Goal: Task Accomplishment & Management: Manage account settings

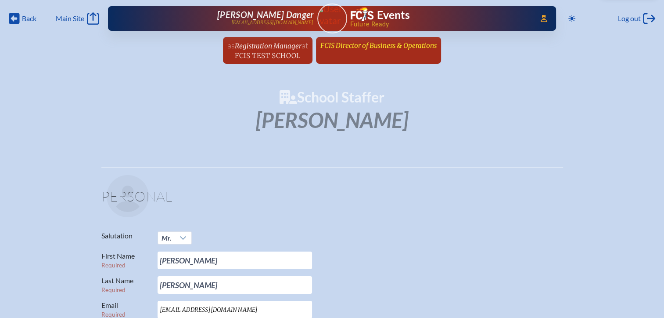
click at [394, 48] on span "FCIS Director of Business & Operations" at bounding box center [379, 45] width 116 height 8
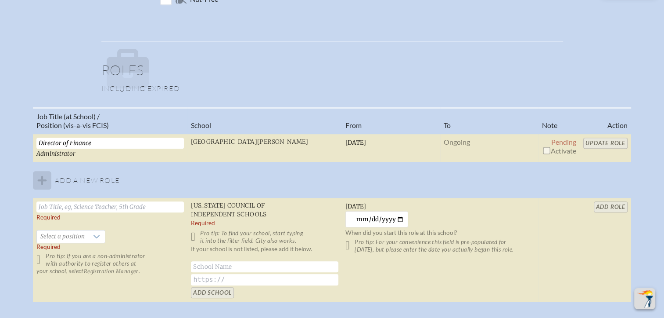
scroll to position [571, 0]
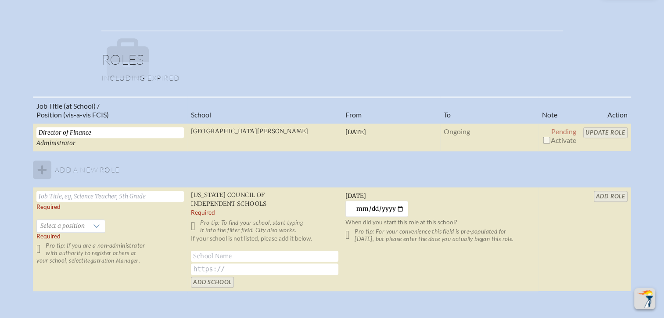
drag, startPoint x: 545, startPoint y: 137, endPoint x: 574, endPoint y: 137, distance: 29.4
click at [546, 138] on input "checkbox" at bounding box center [546, 139] width 7 height 7
checkbox input "true"
click at [597, 128] on input "Update Role" at bounding box center [606, 132] width 44 height 11
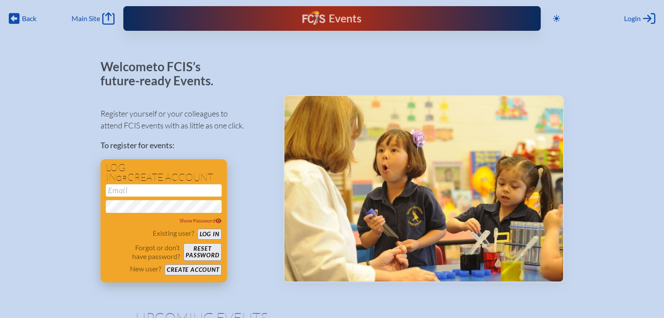
type input "[EMAIL_ADDRESS][DOMAIN_NAME]"
click at [209, 235] on button "Log in" at bounding box center [210, 233] width 24 height 11
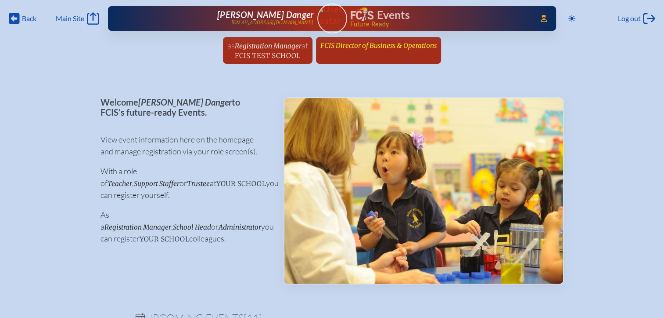
click at [369, 47] on span "FCIS Director of Business & Operations" at bounding box center [379, 45] width 116 height 8
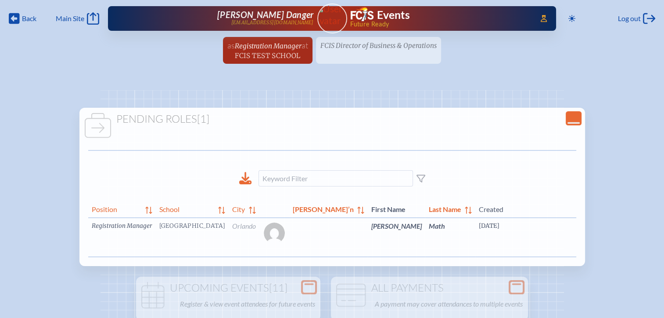
click at [643, 237] on link "edit Person’s Details" at bounding box center [657, 239] width 29 height 28
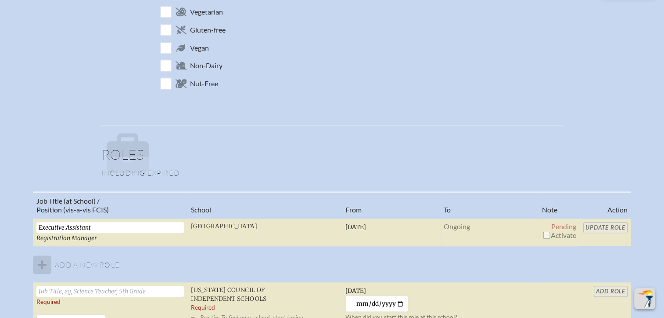
scroll to position [483, 0]
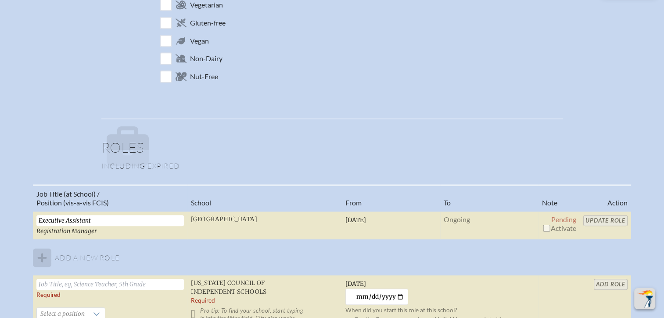
click at [545, 227] on input "checkbox" at bounding box center [546, 227] width 7 height 7
checkbox input "true"
click at [597, 222] on input "Update Role" at bounding box center [606, 220] width 44 height 11
